Goal: Use online tool/utility: Utilize a website feature to perform a specific function

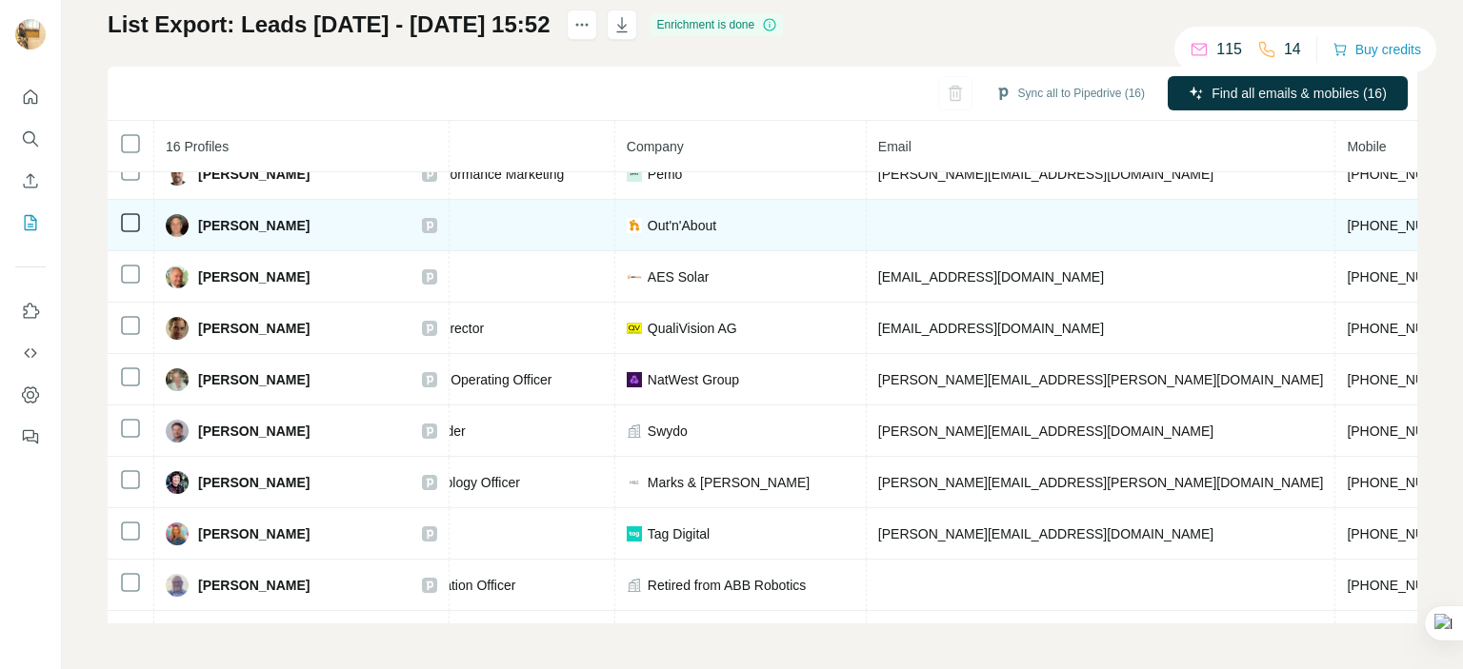
scroll to position [374, 310]
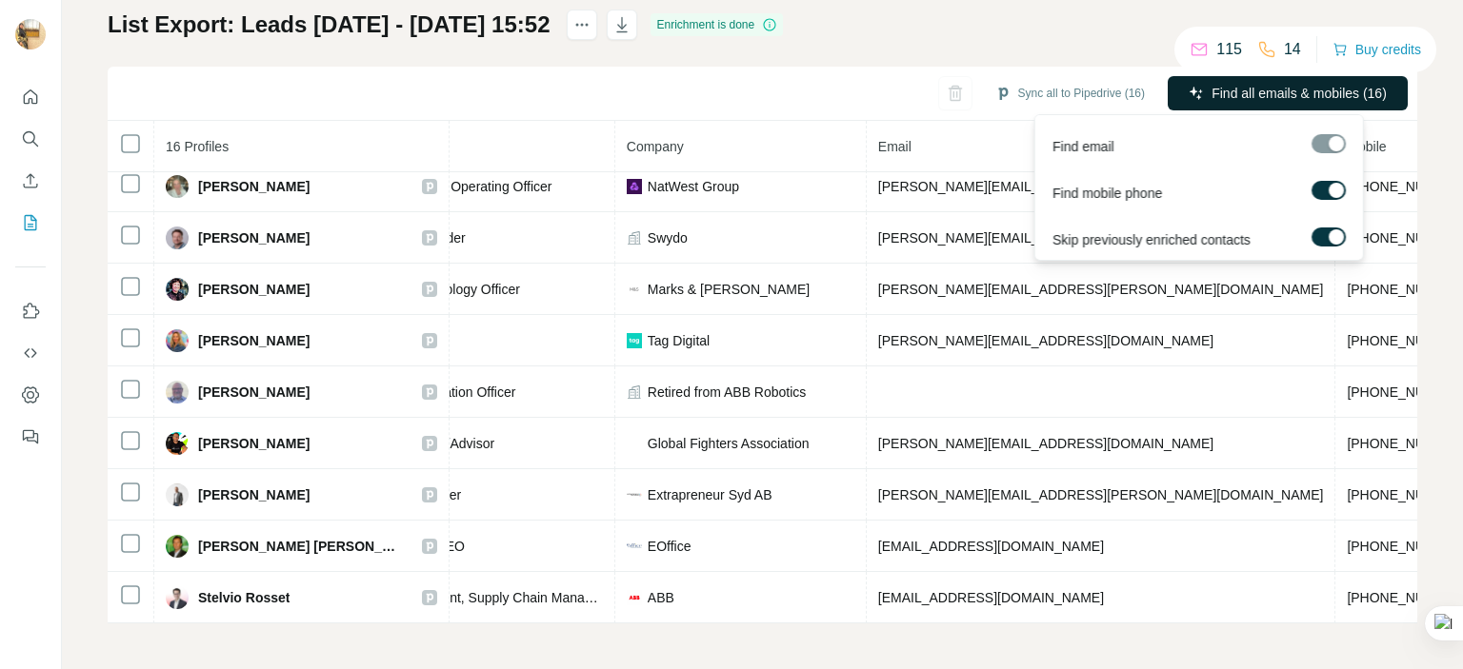
click at [1240, 93] on span "Find all emails & mobiles (16)" at bounding box center [1298, 93] width 175 height 19
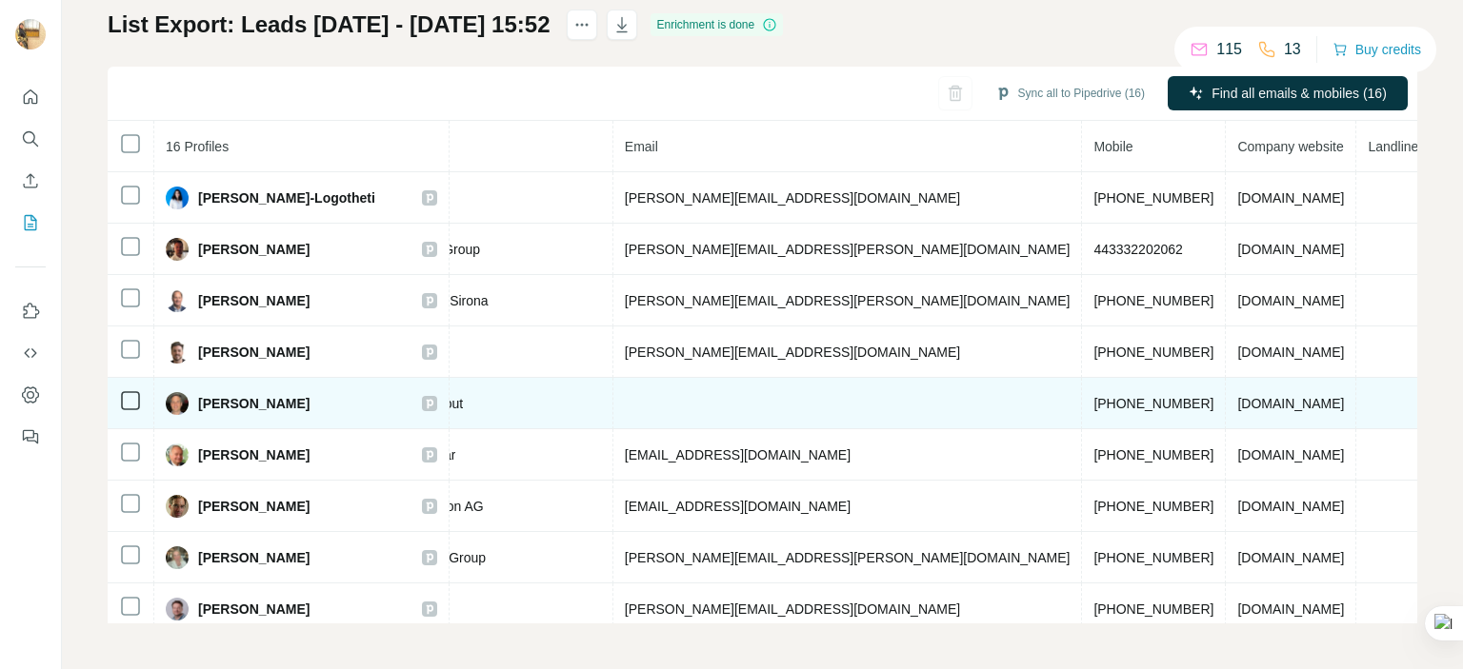
scroll to position [0, 0]
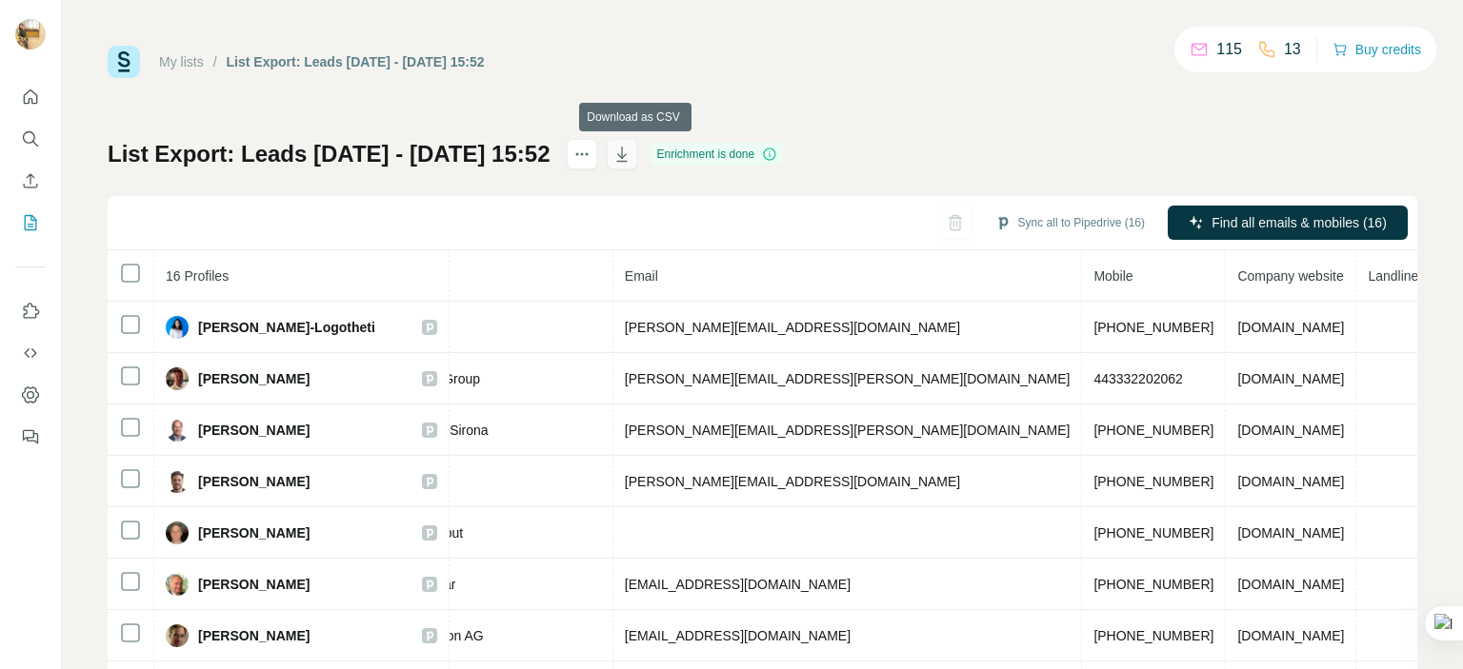
click at [628, 156] on icon "button" at bounding box center [623, 156] width 10 height 6
